Goal: Share content

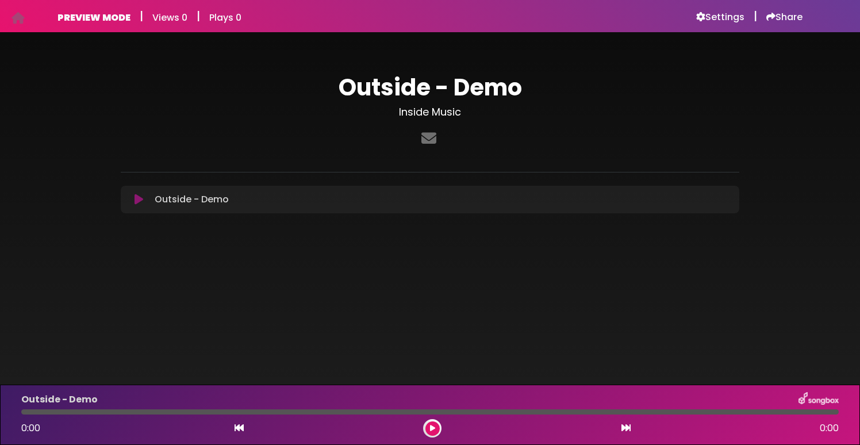
click at [140, 202] on icon at bounding box center [138, 199] width 9 height 11
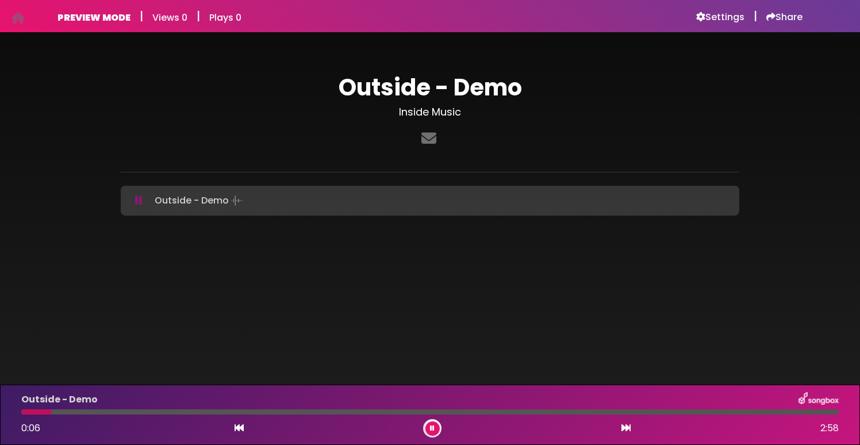
click at [142, 203] on button at bounding box center [139, 200] width 22 height 11
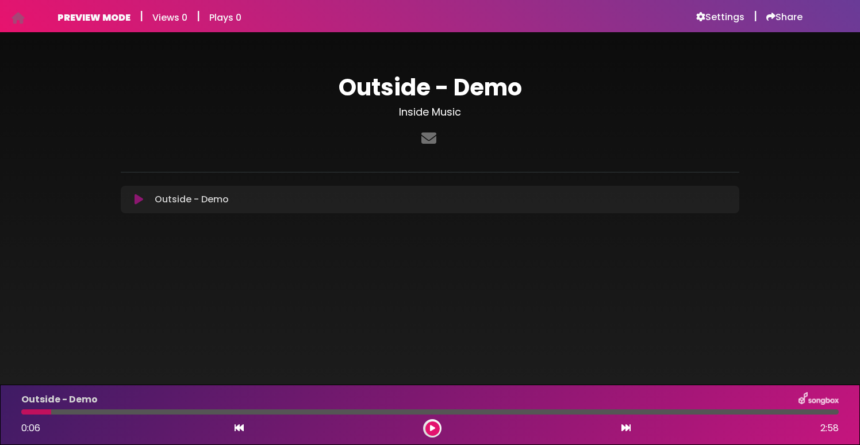
click at [140, 199] on icon at bounding box center [138, 199] width 9 height 11
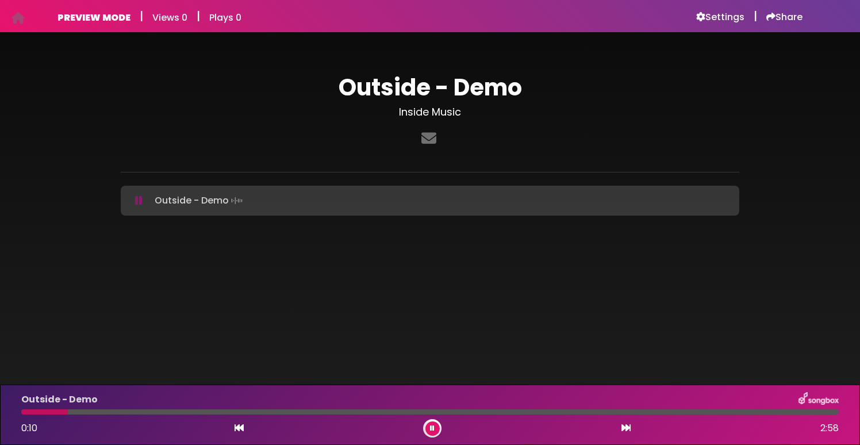
drag, startPoint x: 69, startPoint y: 415, endPoint x: 7, endPoint y: 412, distance: 61.6
click at [7, 412] on div "Outside - Demo 0:10 2:58" at bounding box center [430, 415] width 860 height 60
drag, startPoint x: 30, startPoint y: 414, endPoint x: 10, endPoint y: 413, distance: 20.1
click at [10, 413] on div "Outside - Demo 0:00 2:58" at bounding box center [430, 415] width 860 height 60
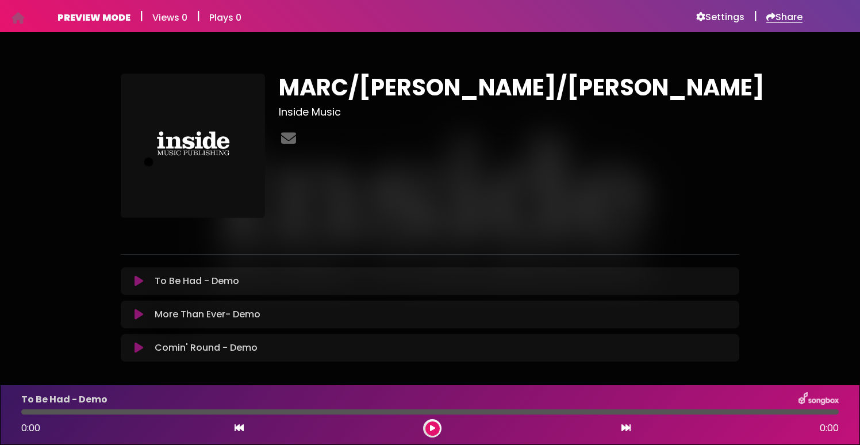
click at [779, 14] on h6 "Share" at bounding box center [784, 16] width 36 height 11
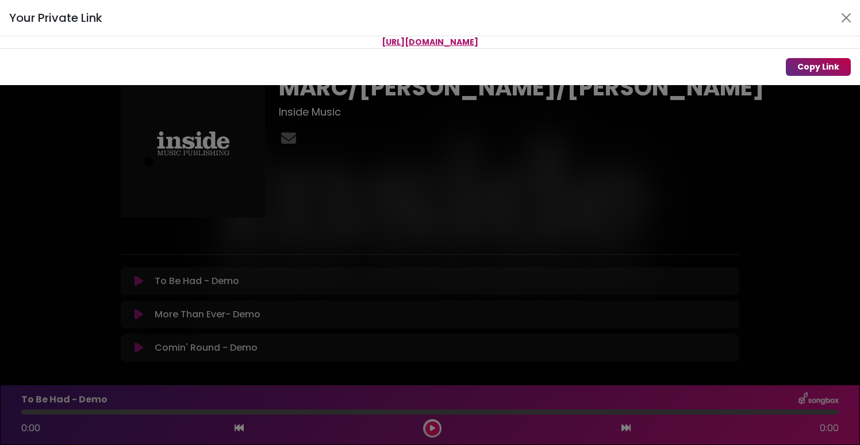
click at [812, 69] on button "Copy Link" at bounding box center [818, 67] width 65 height 18
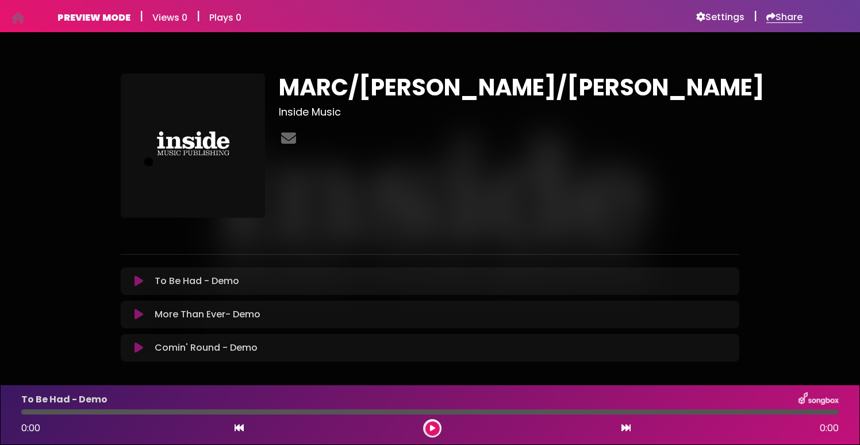
click at [789, 17] on h6 "Share" at bounding box center [784, 16] width 36 height 11
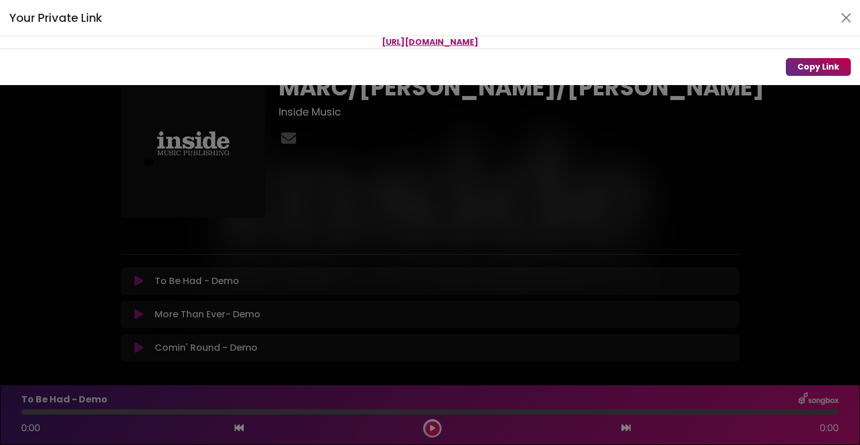
click at [807, 66] on button "Copy Link" at bounding box center [818, 67] width 65 height 18
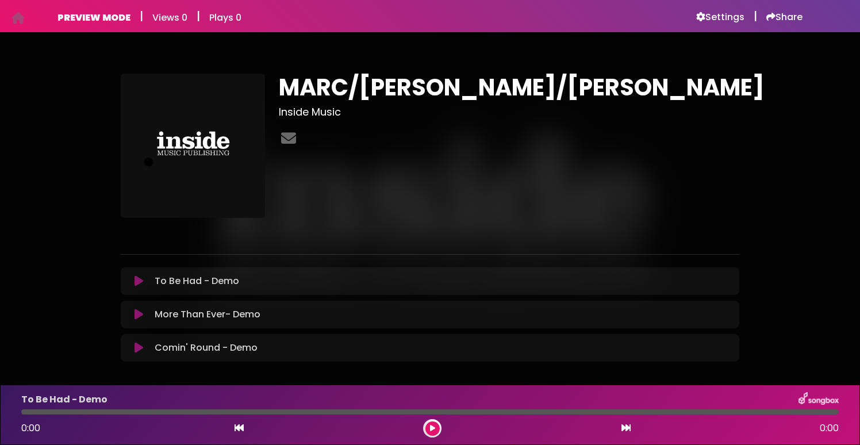
click at [133, 283] on button at bounding box center [139, 280] width 22 height 11
click at [143, 279] on button at bounding box center [139, 280] width 22 height 11
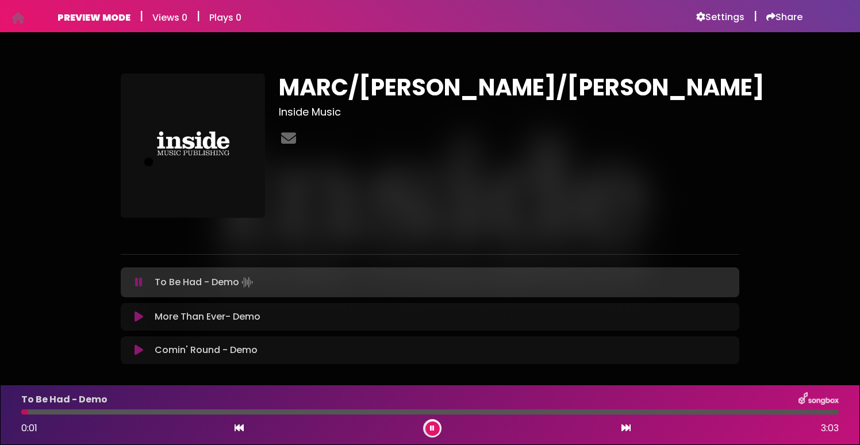
click at [138, 313] on icon at bounding box center [138, 316] width 9 height 11
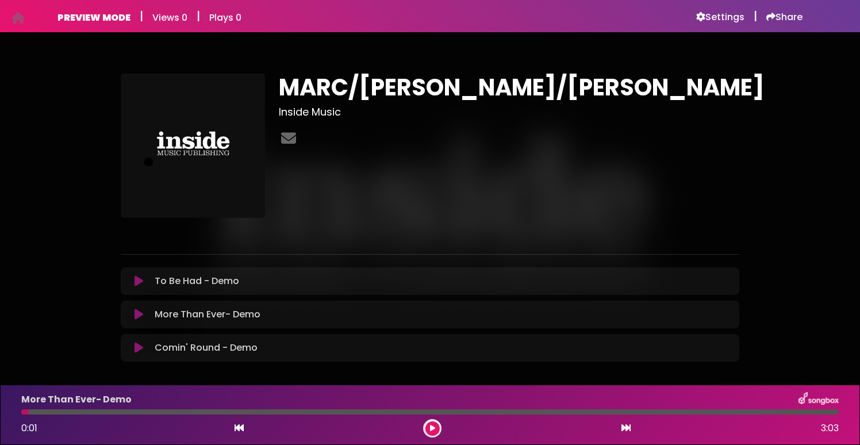
click at [136, 313] on icon at bounding box center [138, 314] width 9 height 11
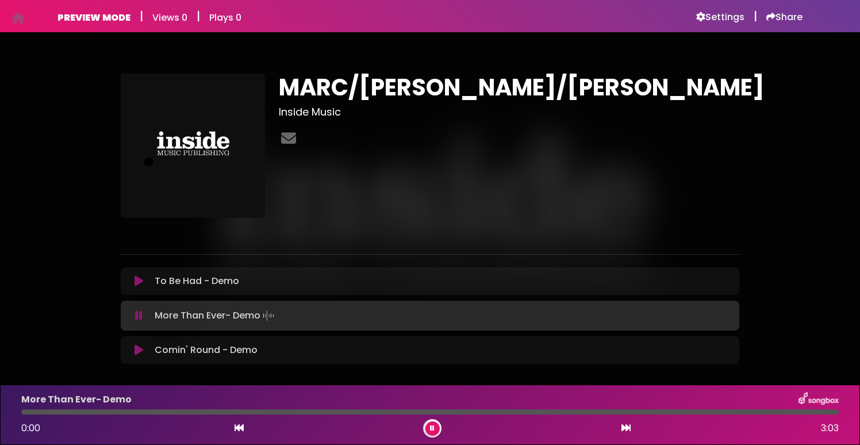
click at [141, 318] on icon at bounding box center [138, 315] width 7 height 11
click at [138, 348] on icon at bounding box center [138, 349] width 9 height 11
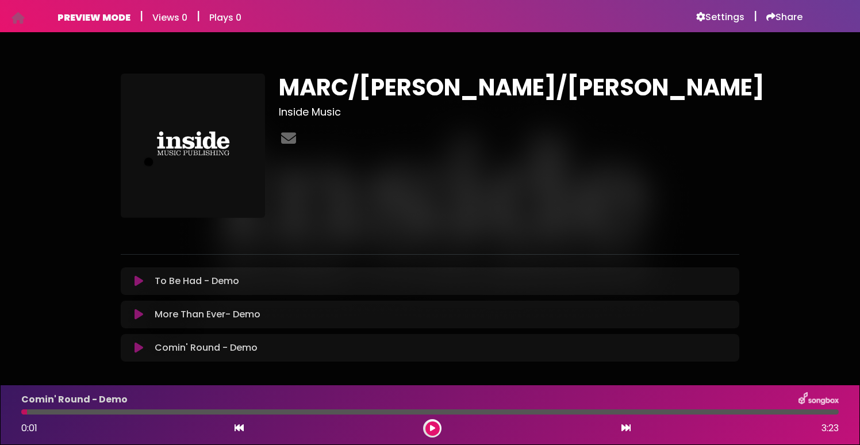
click at [138, 348] on icon at bounding box center [138, 347] width 9 height 11
